Goal: Browse casually: Explore the website without a specific task or goal

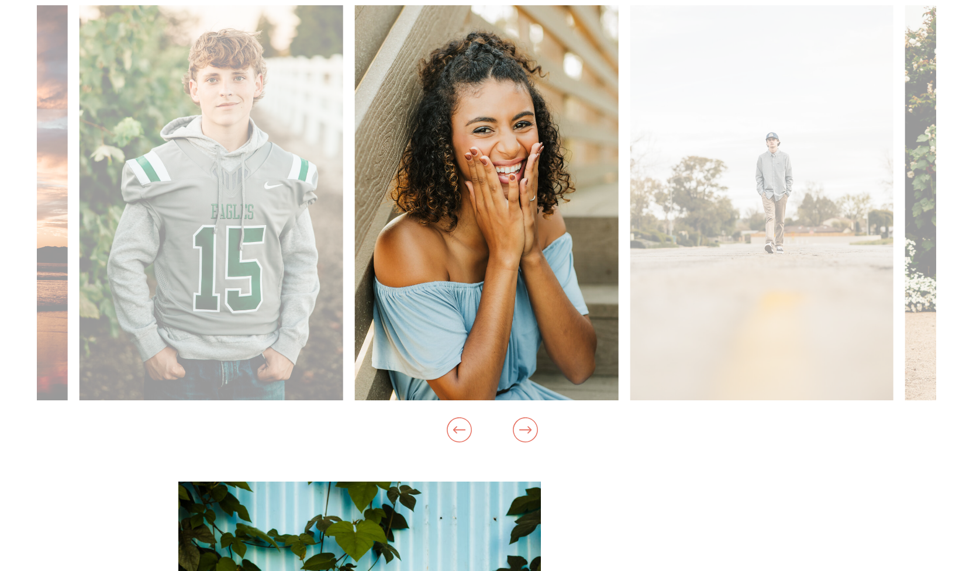
scroll to position [1230, 0]
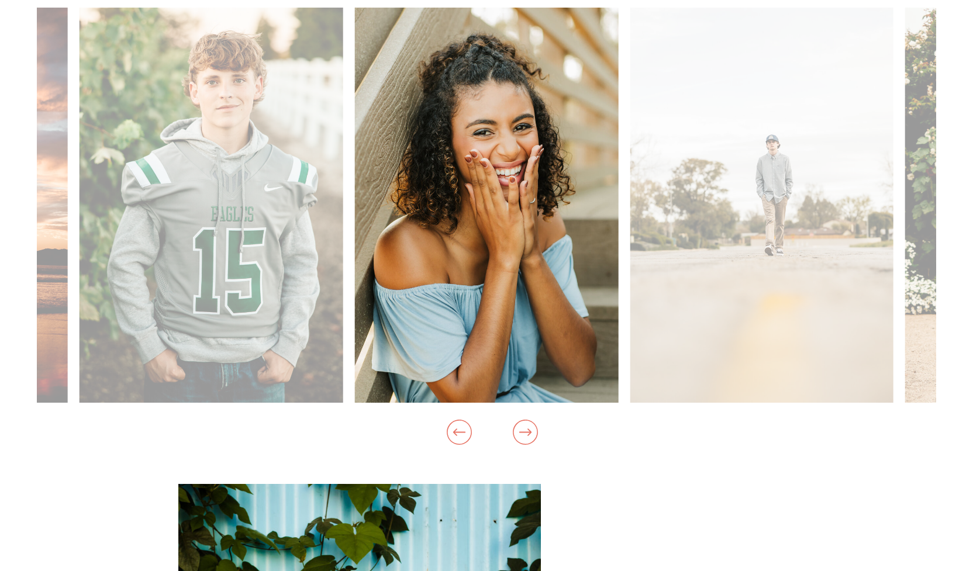
click at [528, 433] on icon at bounding box center [525, 431] width 12 height 7
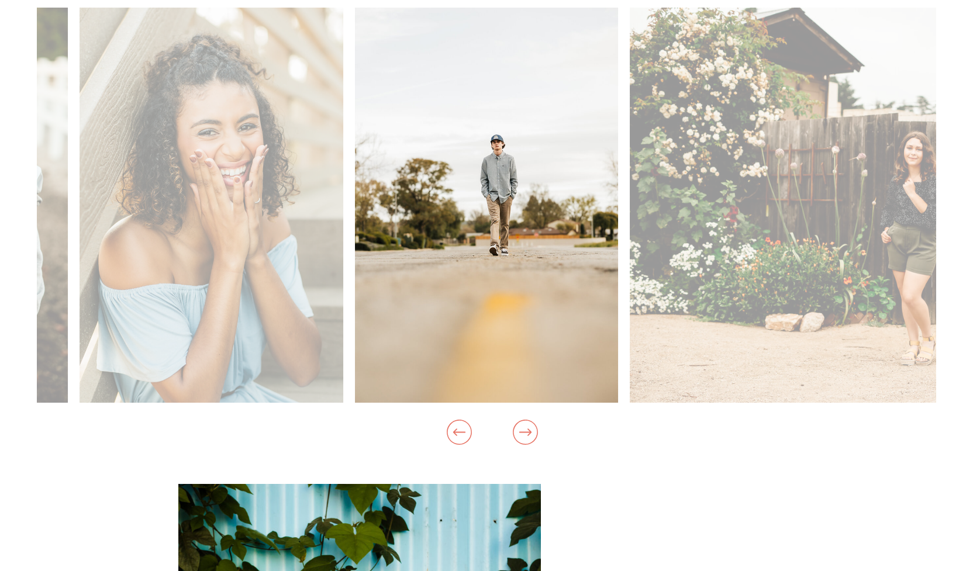
click at [528, 433] on icon at bounding box center [525, 431] width 12 height 7
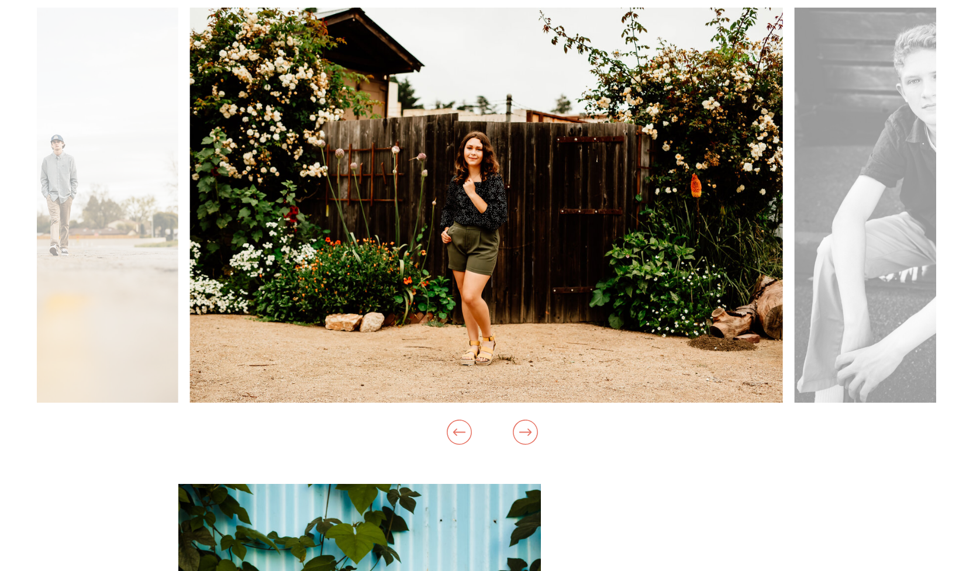
click at [528, 433] on icon at bounding box center [525, 431] width 12 height 7
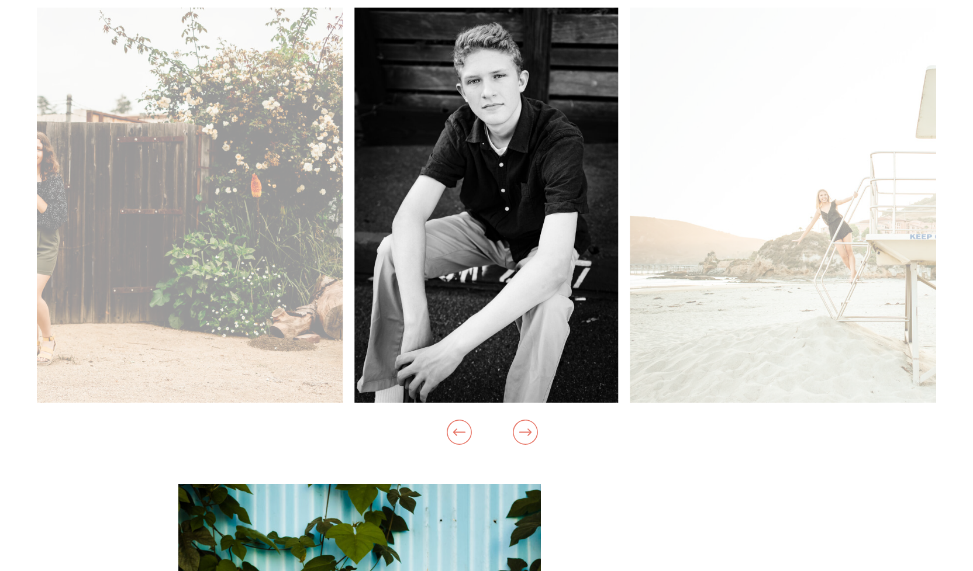
click at [528, 433] on icon at bounding box center [525, 431] width 12 height 7
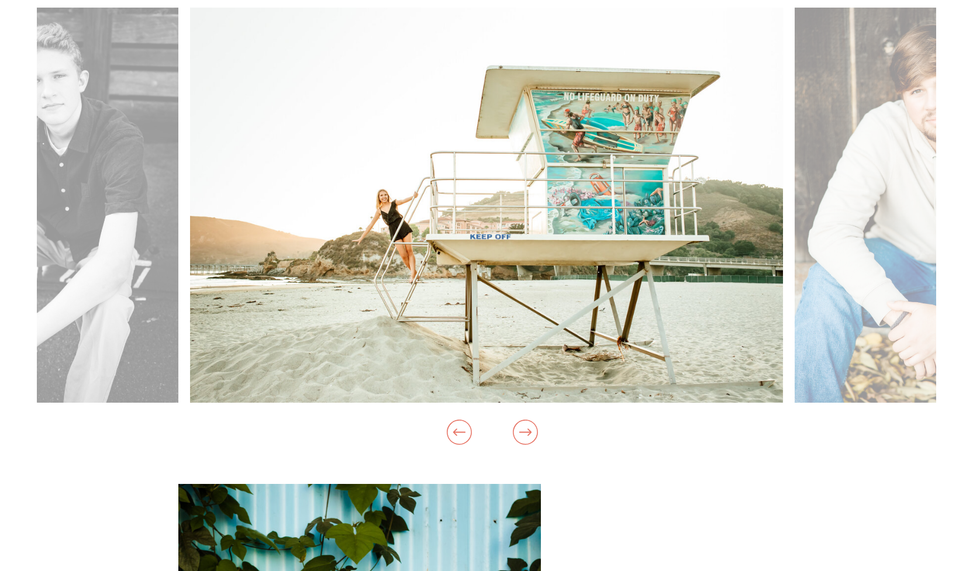
click at [528, 433] on icon at bounding box center [525, 431] width 12 height 7
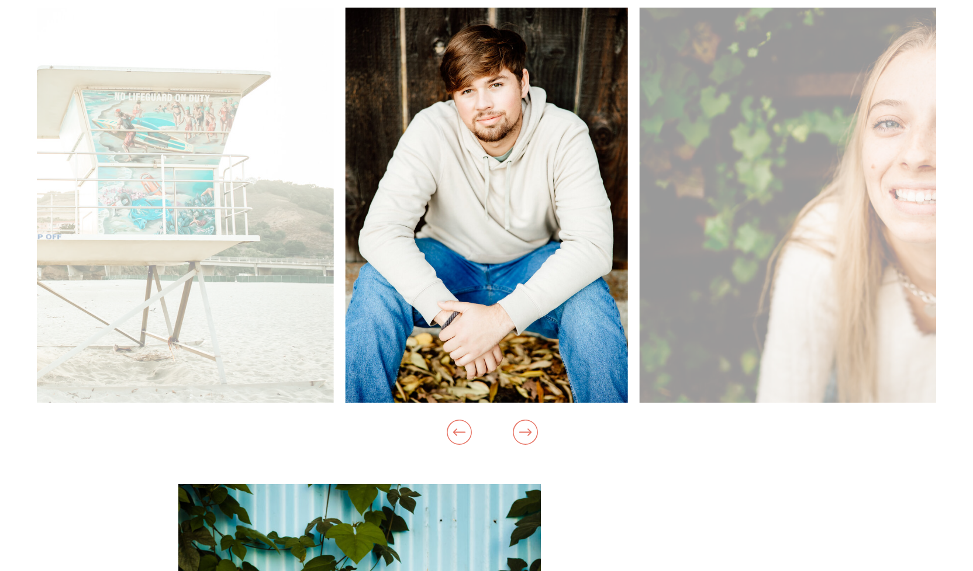
click at [528, 433] on icon at bounding box center [525, 431] width 12 height 7
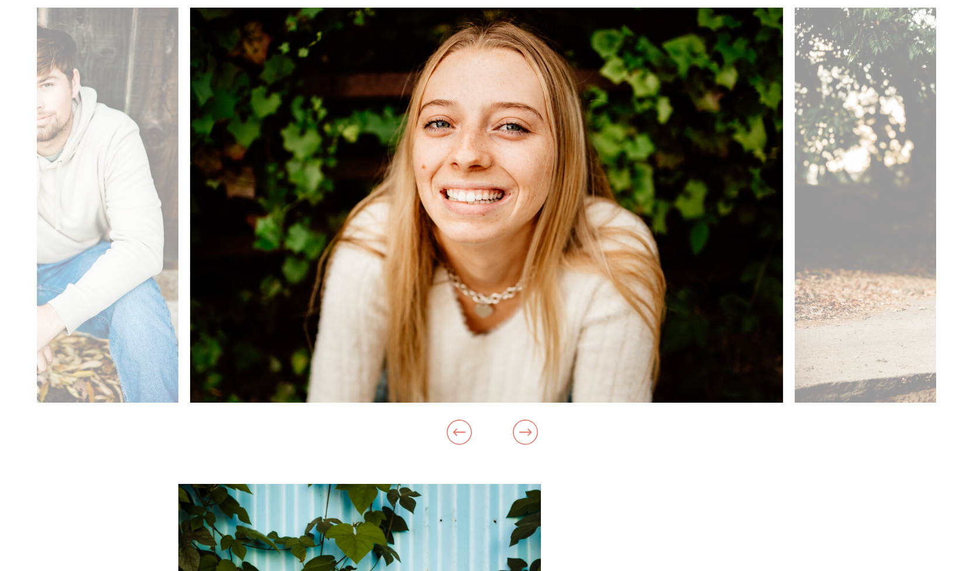
click at [528, 433] on icon at bounding box center [525, 431] width 12 height 7
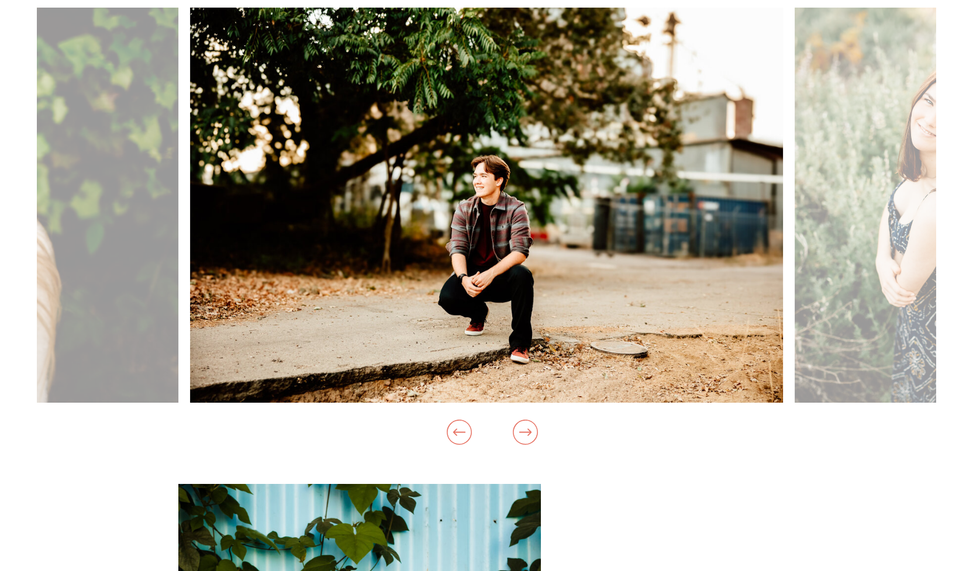
click at [528, 433] on icon at bounding box center [525, 431] width 12 height 7
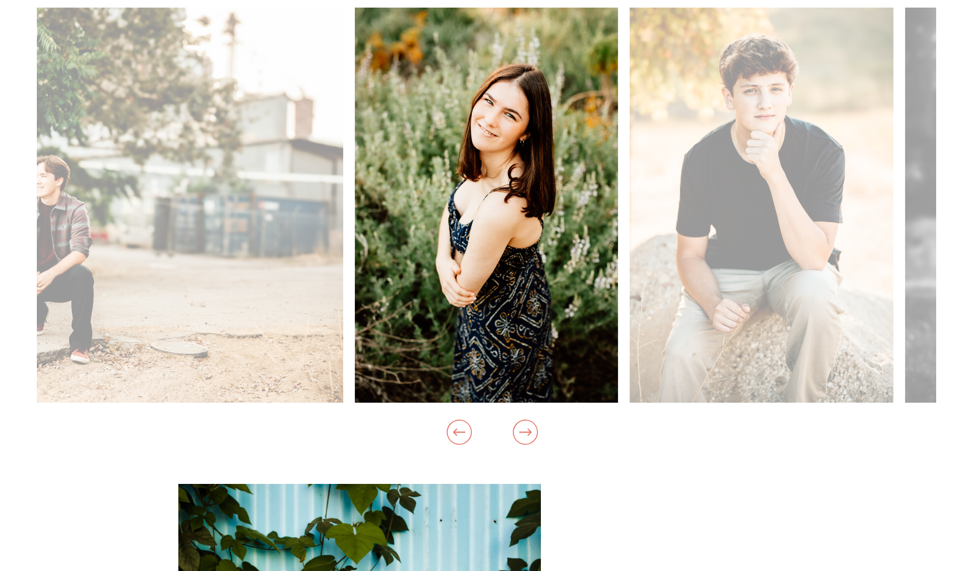
click at [528, 433] on icon at bounding box center [525, 431] width 12 height 7
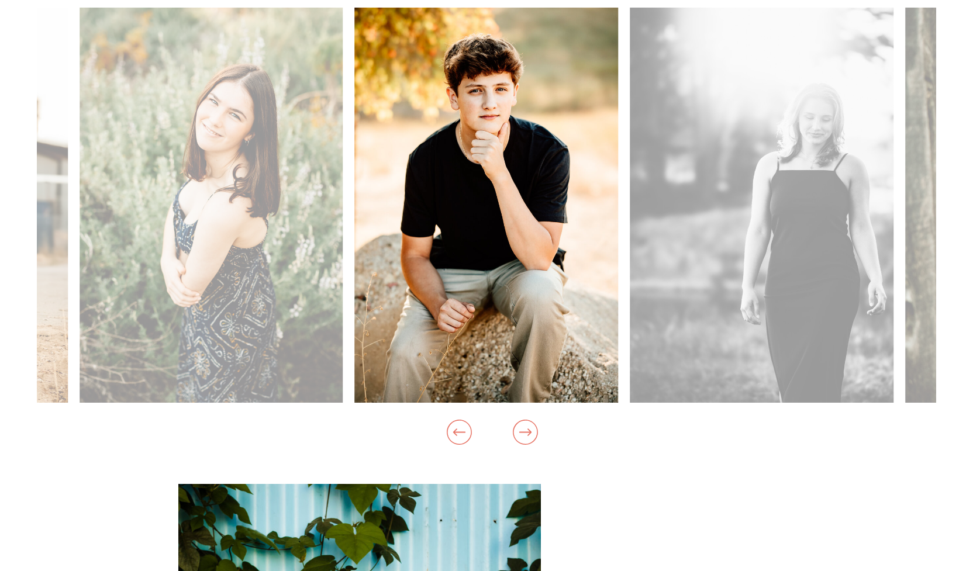
click at [528, 433] on icon at bounding box center [525, 431] width 12 height 7
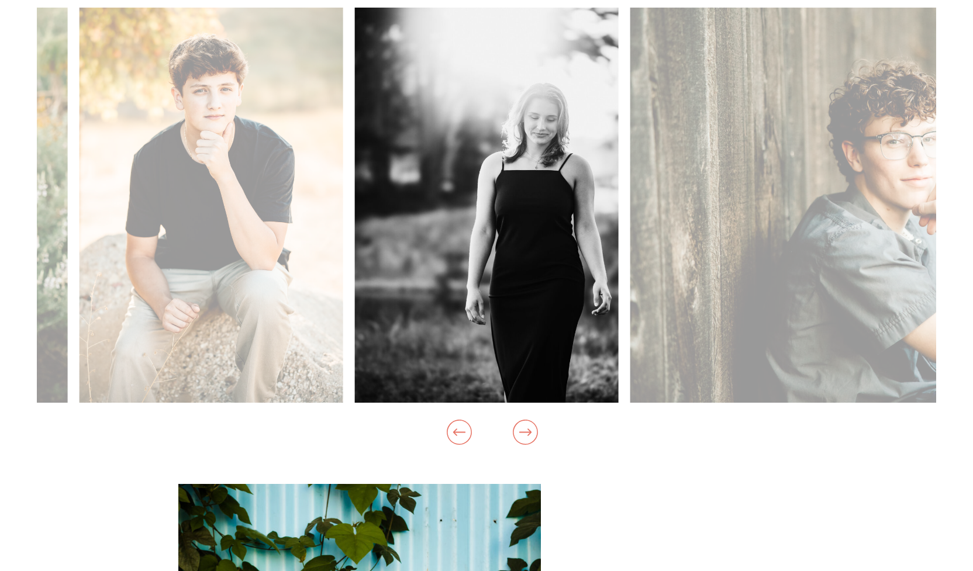
click at [528, 433] on icon at bounding box center [525, 431] width 12 height 7
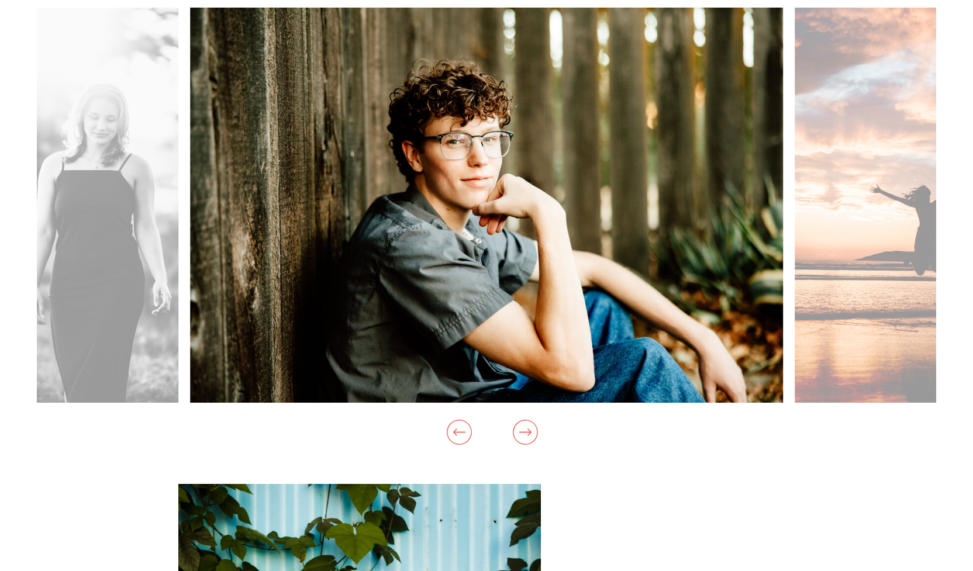
click at [528, 433] on icon at bounding box center [525, 431] width 12 height 7
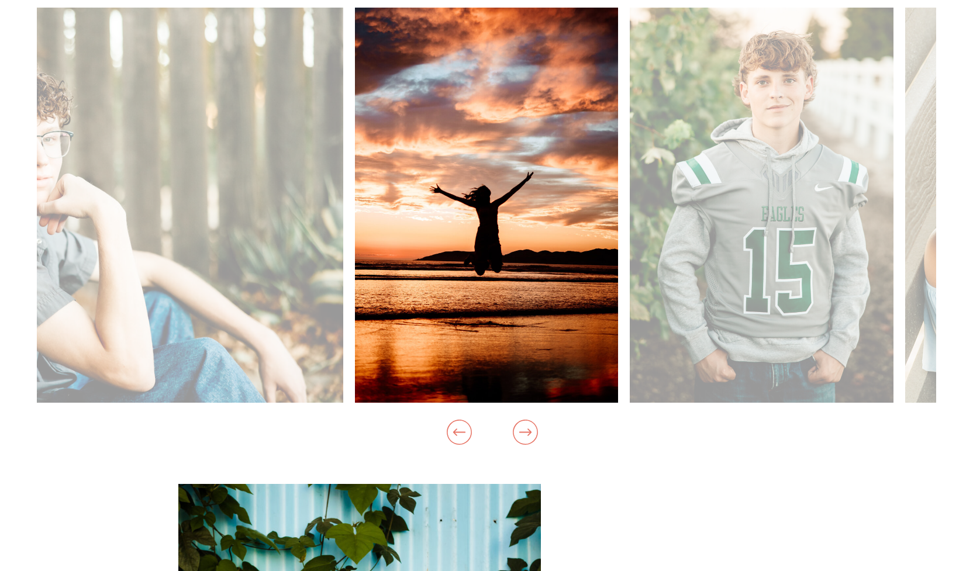
click at [528, 433] on icon at bounding box center [525, 431] width 12 height 7
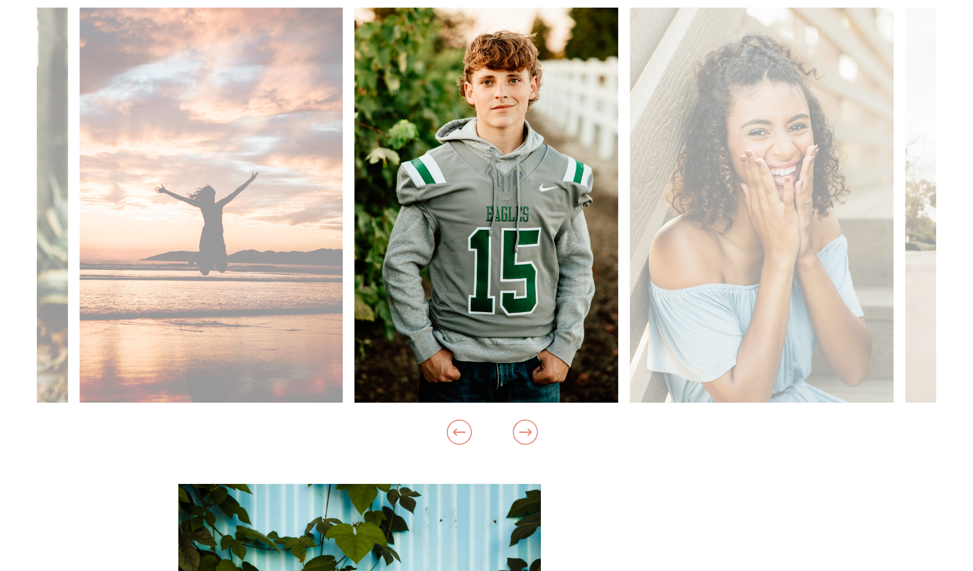
click at [528, 433] on icon at bounding box center [525, 431] width 12 height 7
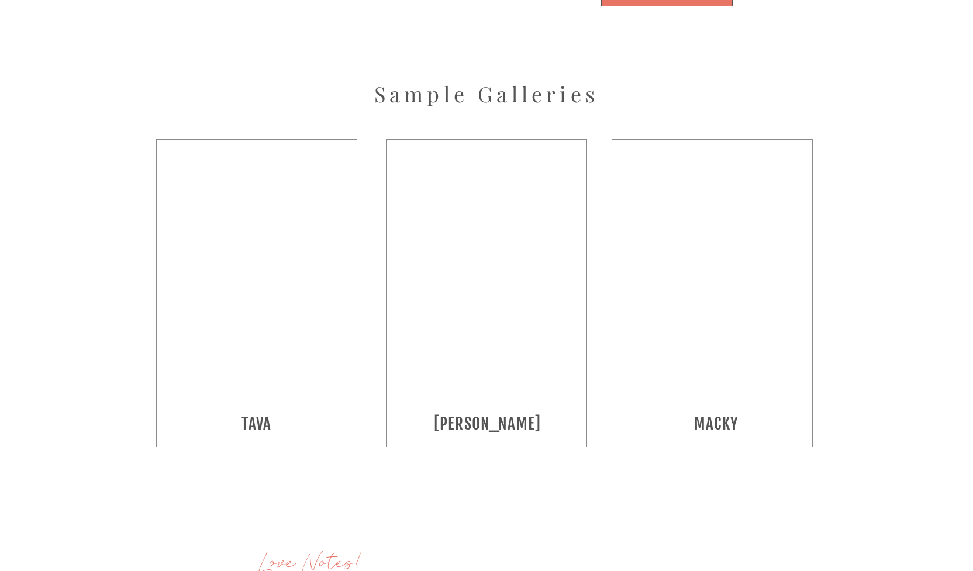
scroll to position [2247, 0]
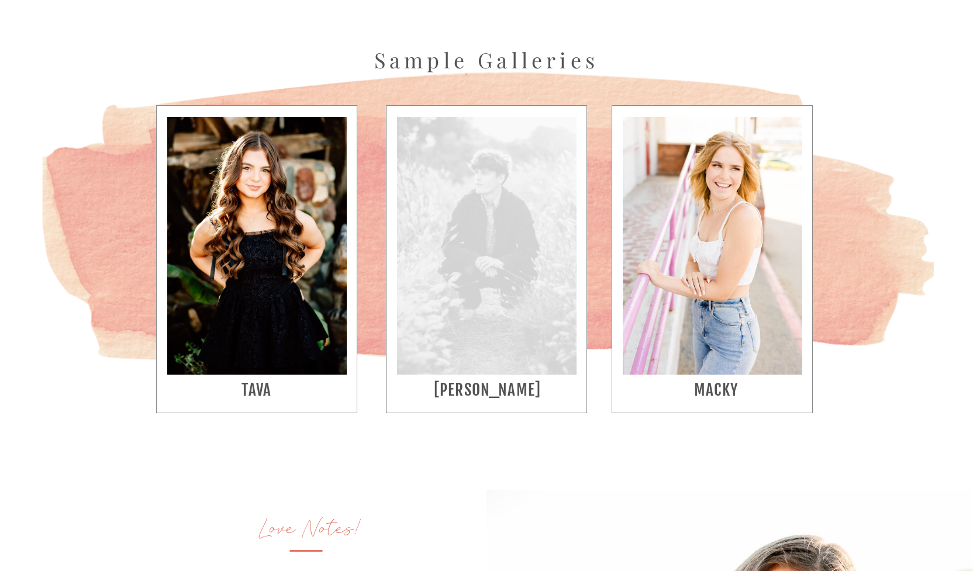
click at [457, 351] on div at bounding box center [486, 246] width 179 height 258
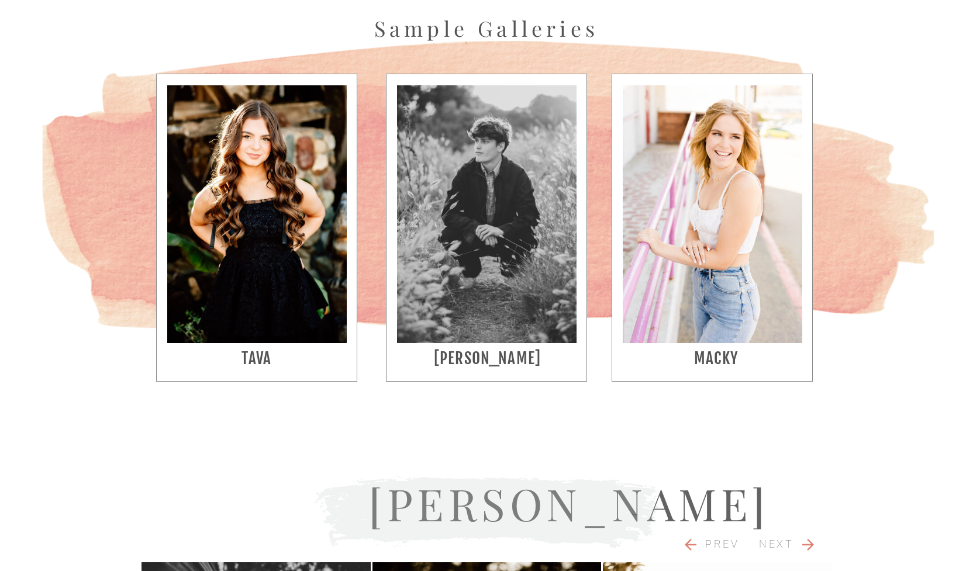
scroll to position [2295, 0]
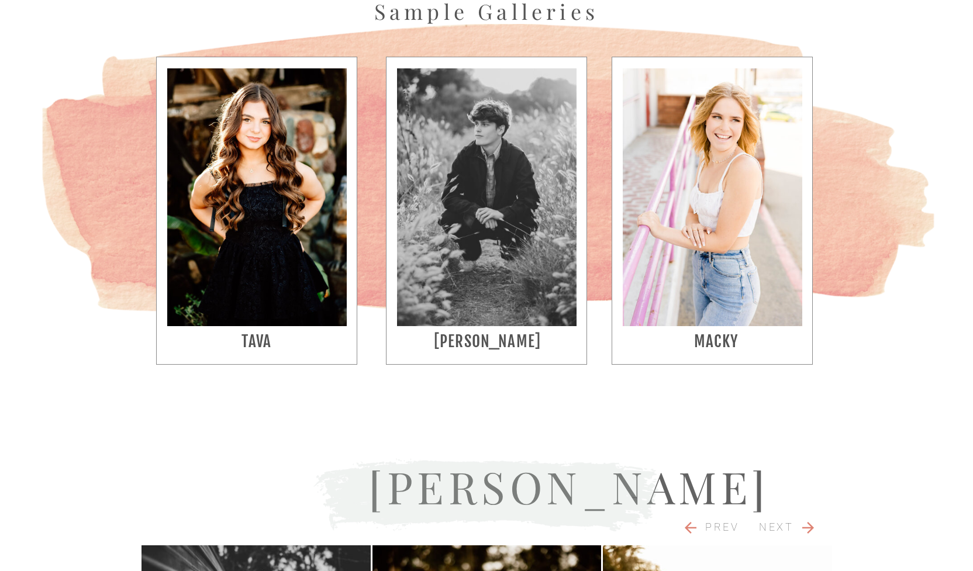
click at [790, 528] on nav "Next" at bounding box center [777, 528] width 44 height 18
click at [809, 527] on icon at bounding box center [807, 528] width 12 height 12
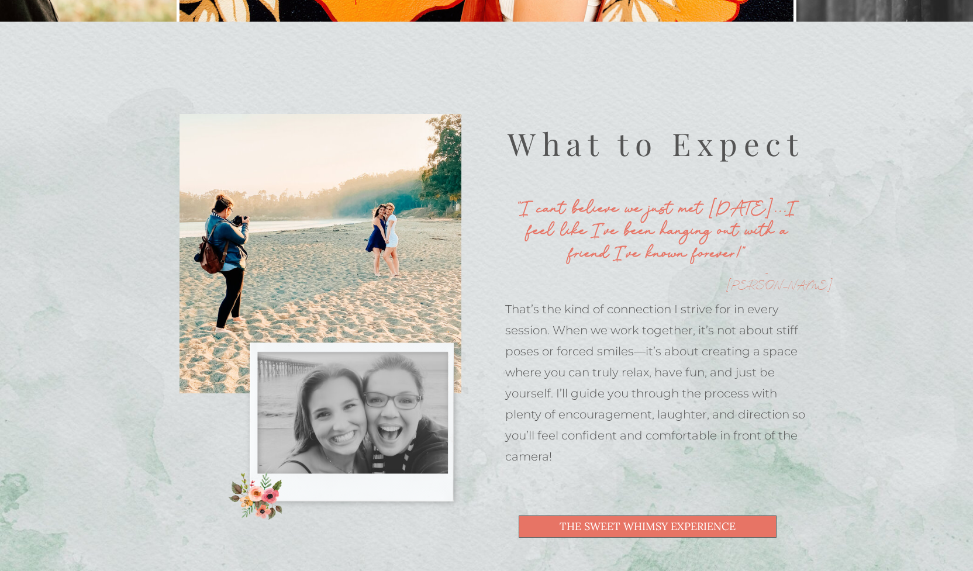
scroll to position [526, 0]
